Goal: Obtain resource: Download file/media

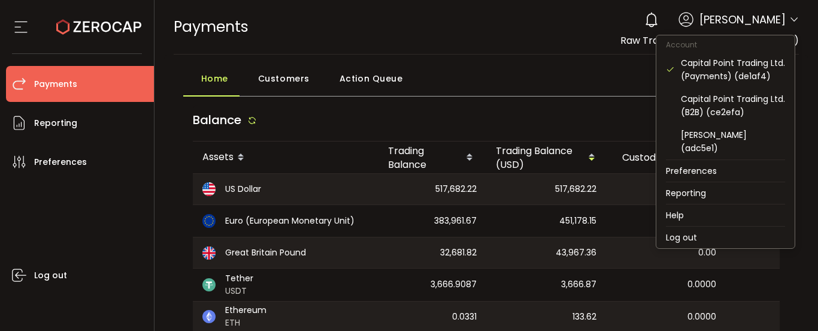
click at [789, 18] on icon at bounding box center [794, 20] width 10 height 10
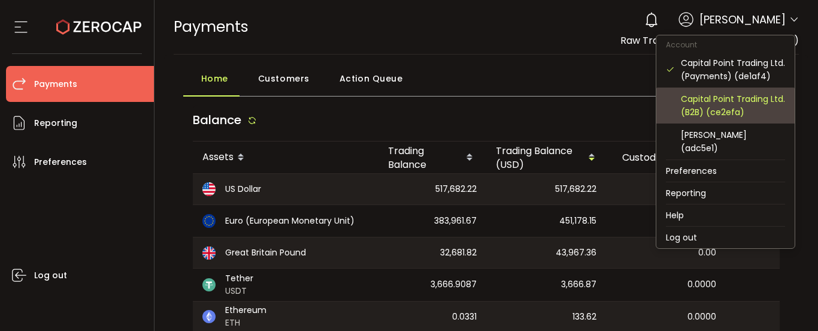
click at [707, 113] on div "Capital Point Trading Ltd. (B2B) (ce2efa)" at bounding box center [733, 105] width 104 height 26
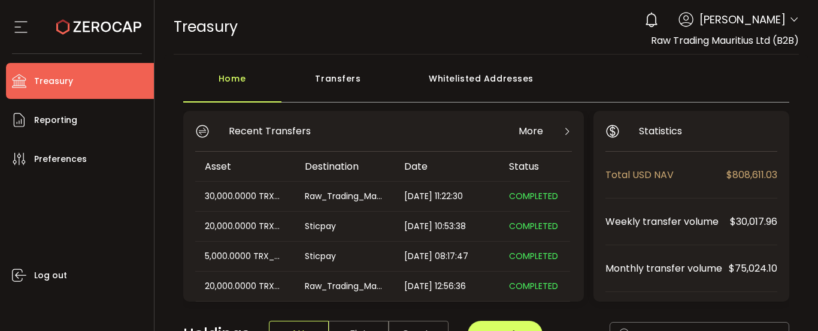
click at [789, 17] on icon at bounding box center [794, 20] width 10 height 10
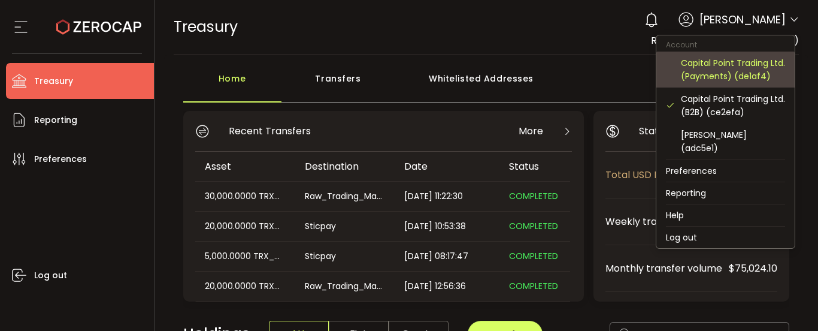
click at [723, 75] on div "Capital Point Trading Ltd. (Payments) (de1af4)" at bounding box center [733, 69] width 104 height 26
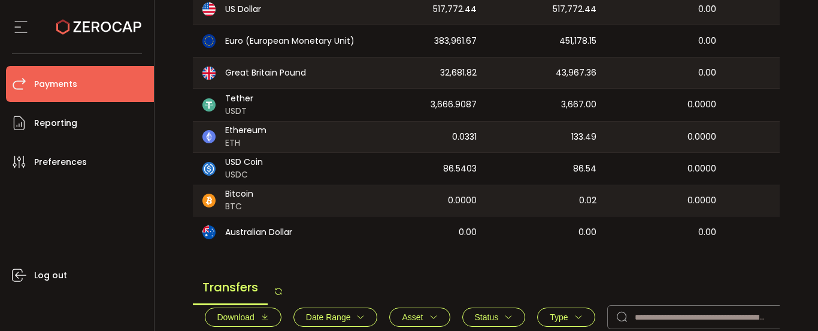
scroll to position [419, 0]
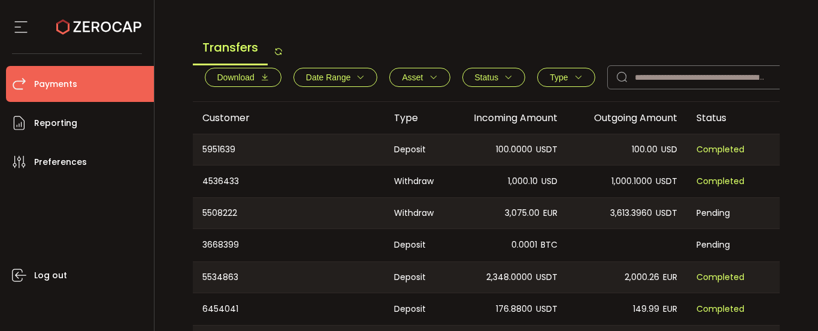
click at [261, 81] on icon "button" at bounding box center [265, 77] width 8 height 8
